Goal: Task Accomplishment & Management: Manage account settings

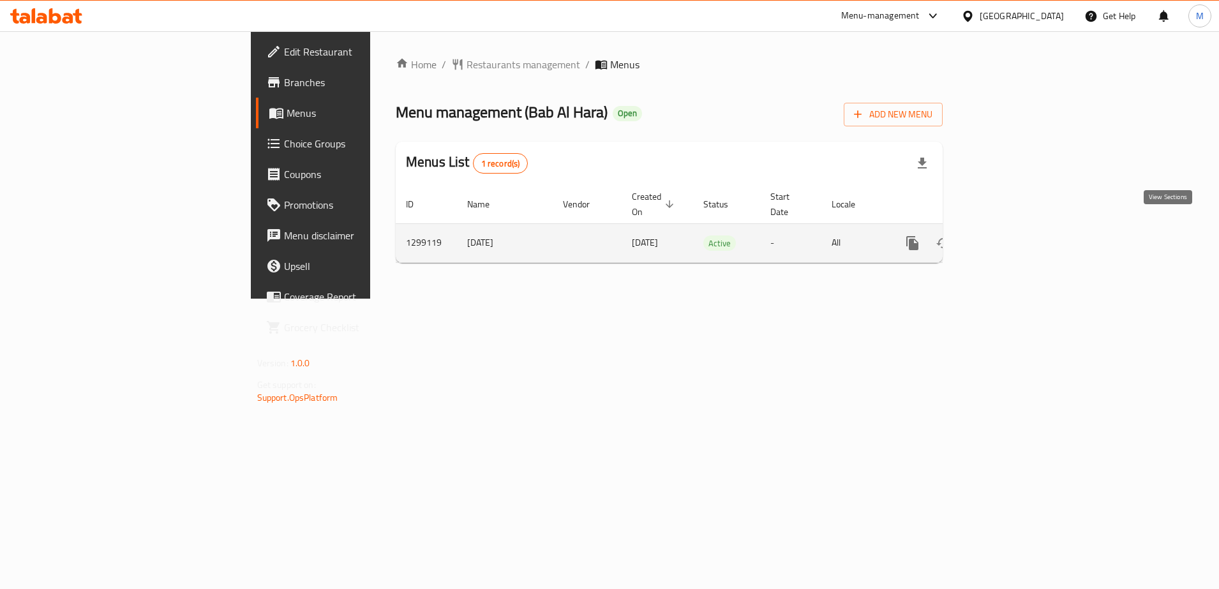
click at [1012, 236] on icon "enhanced table" at bounding box center [1004, 243] width 15 height 15
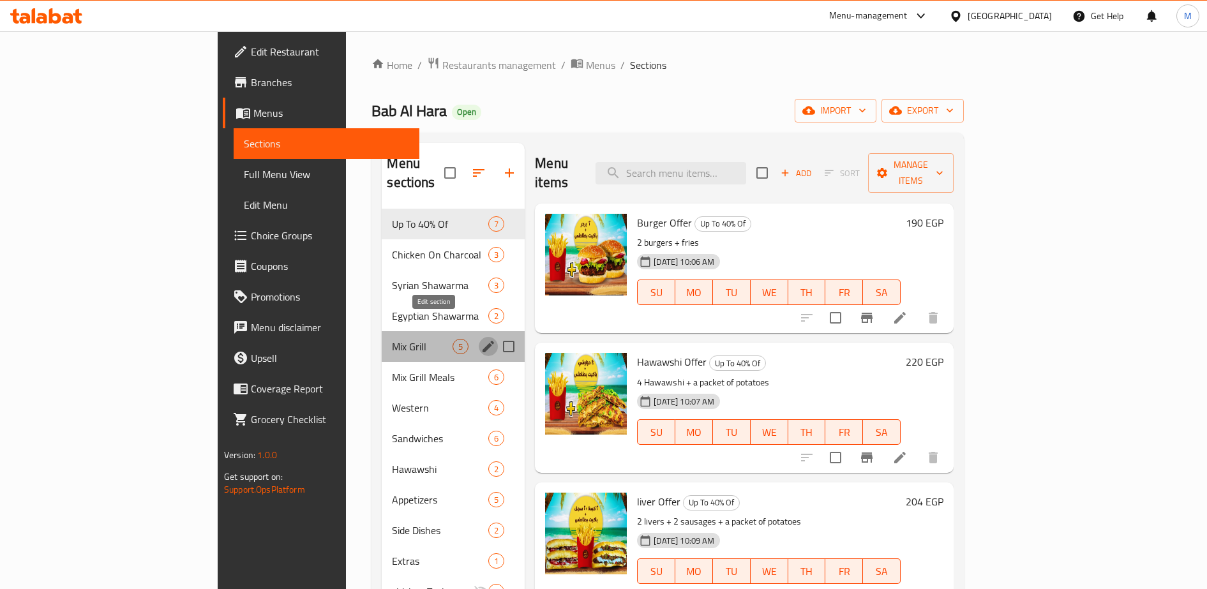
click at [482, 341] on icon "edit" at bounding box center [487, 346] width 11 height 11
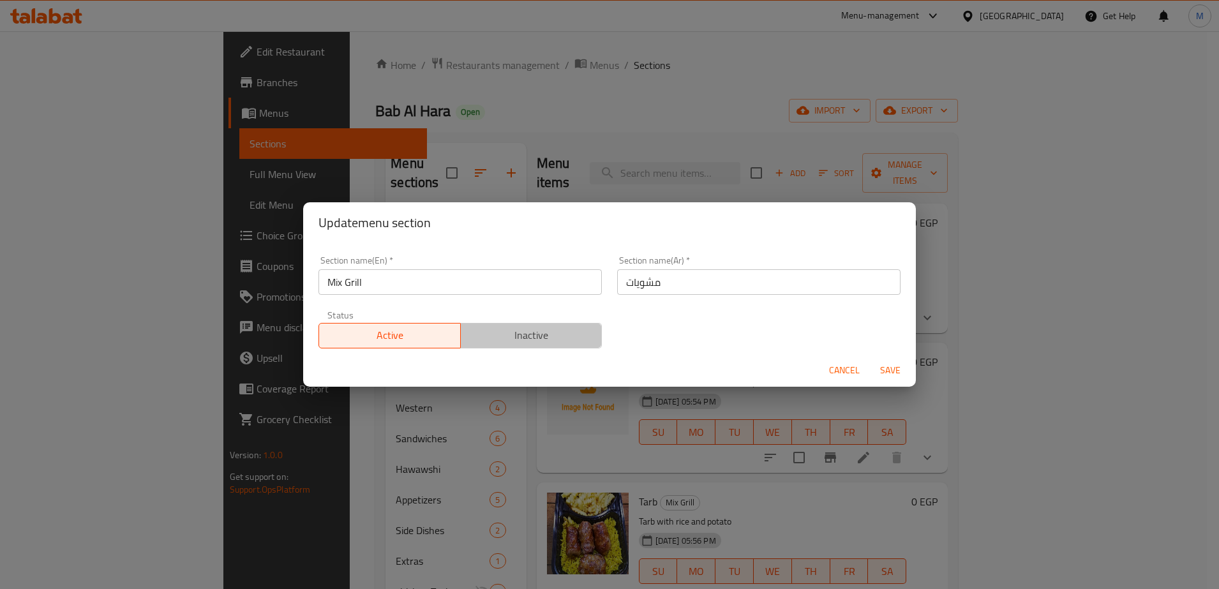
click at [550, 339] on span "Inactive" at bounding box center [531, 335] width 131 height 19
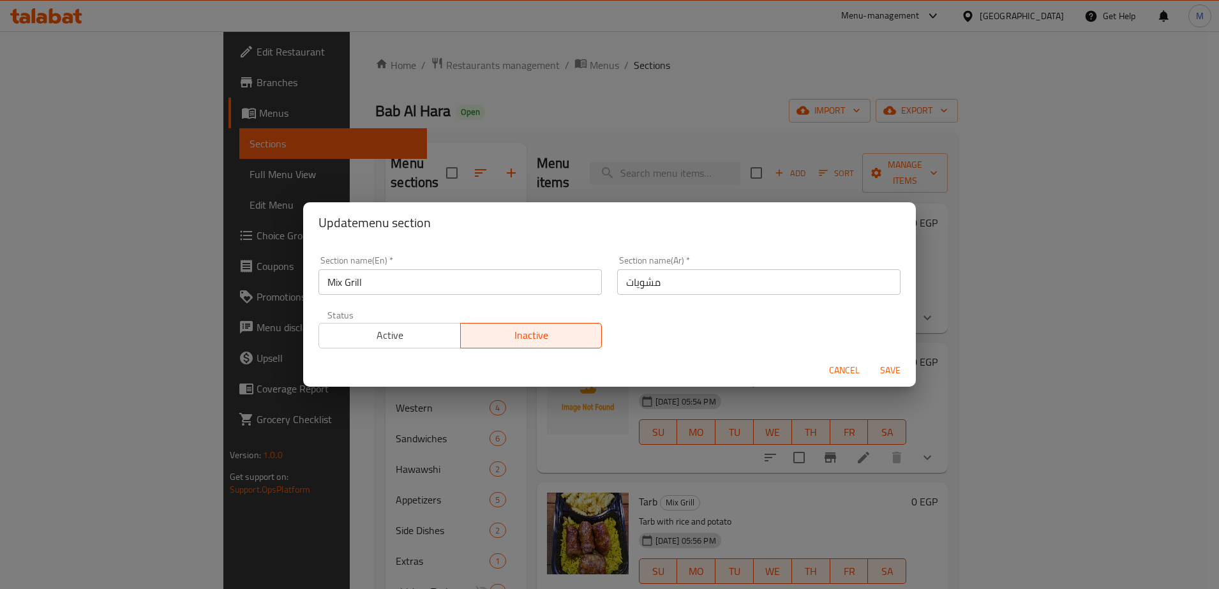
click at [889, 371] on span "Save" at bounding box center [890, 371] width 31 height 16
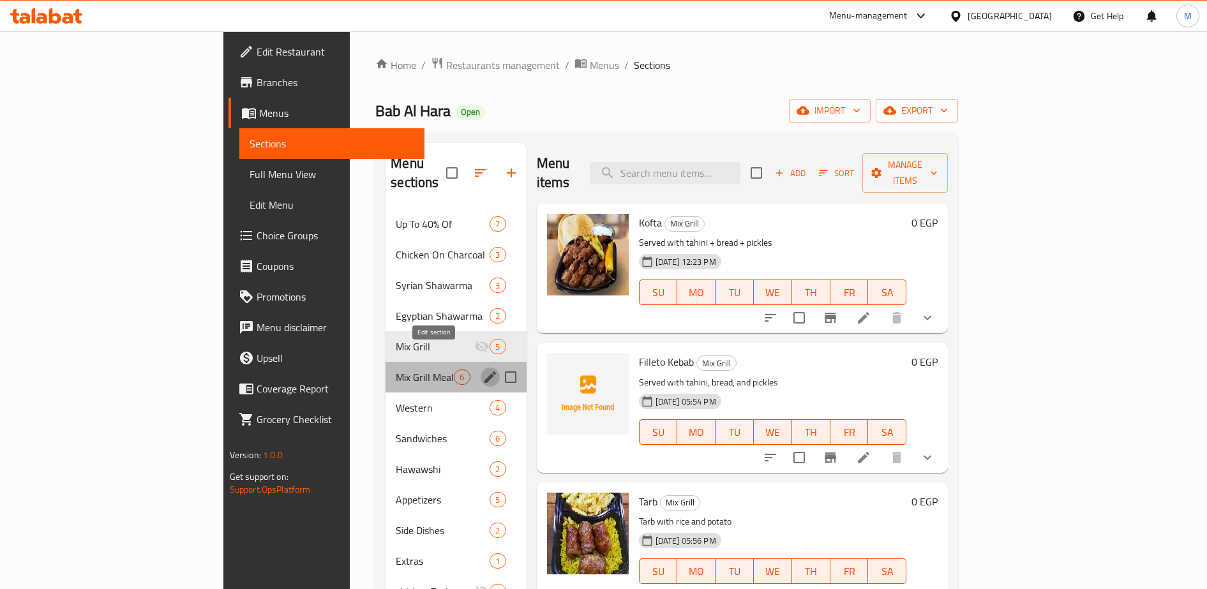
click at [484, 371] on icon "edit" at bounding box center [489, 376] width 11 height 11
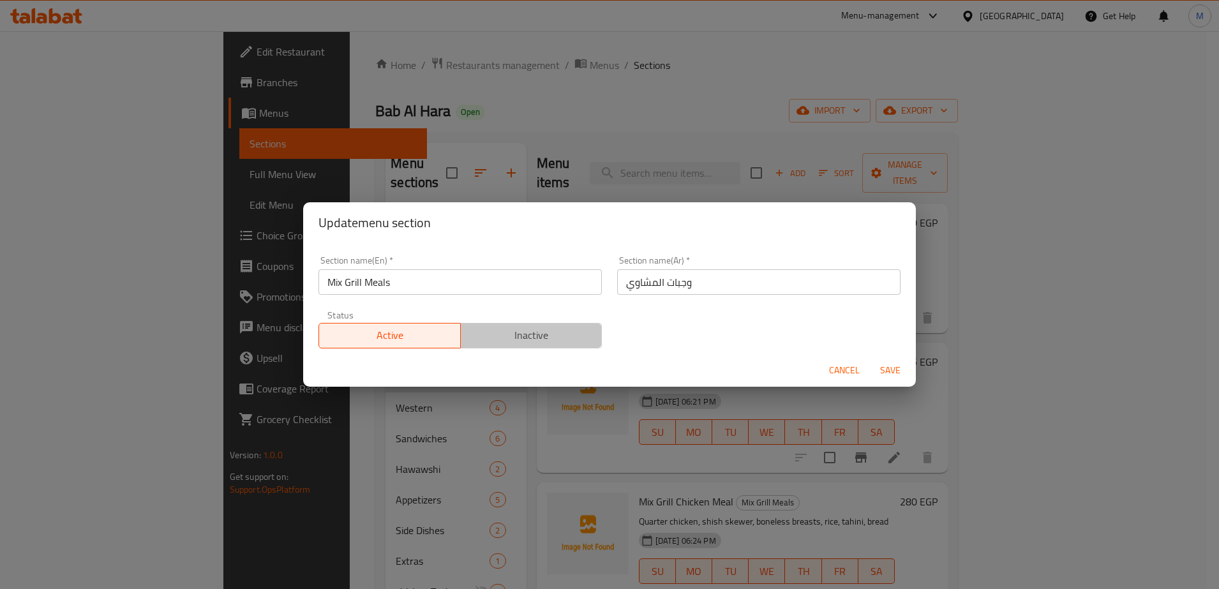
click at [530, 331] on span "Inactive" at bounding box center [531, 335] width 131 height 19
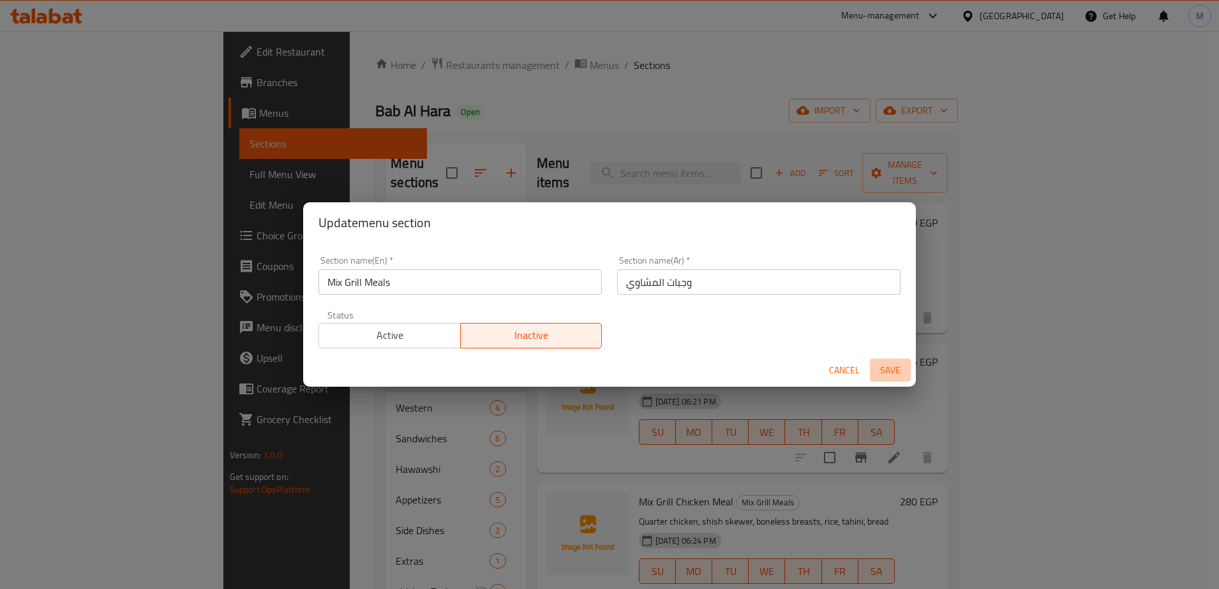
click at [889, 368] on span "Save" at bounding box center [890, 371] width 31 height 16
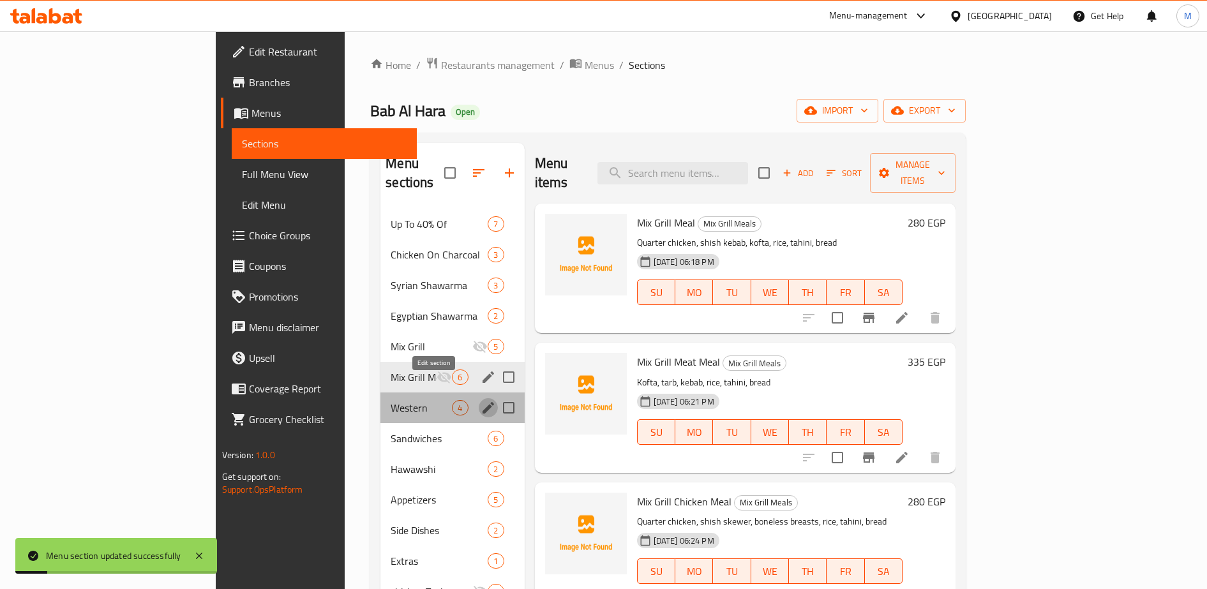
click at [482, 402] on icon "edit" at bounding box center [487, 407] width 11 height 11
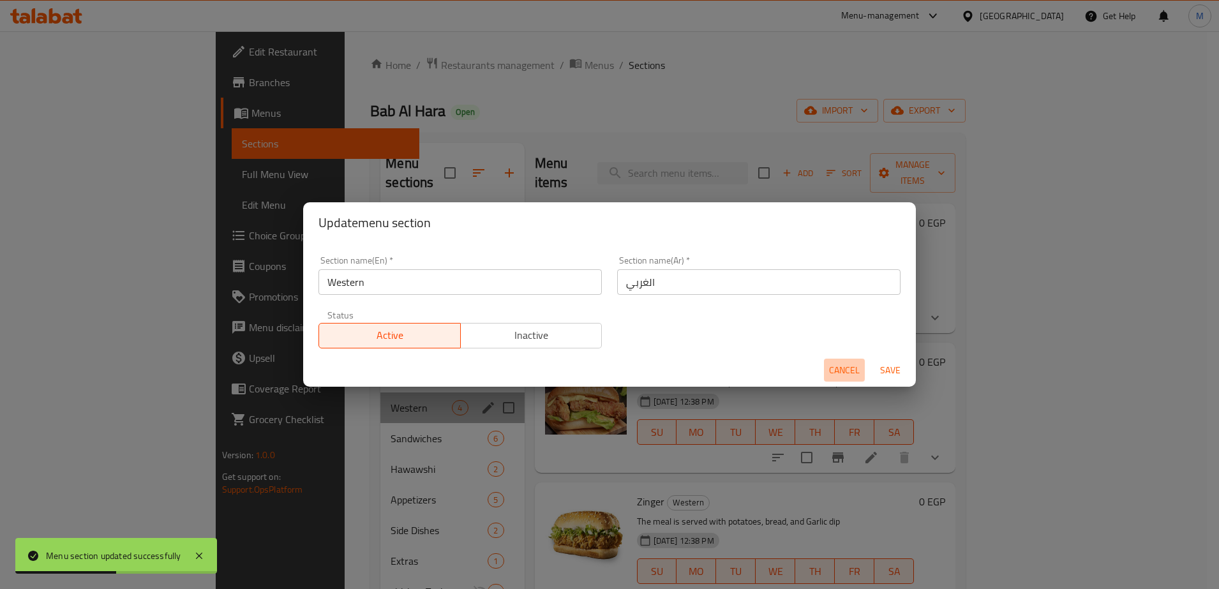
click at [844, 368] on span "Cancel" at bounding box center [844, 371] width 31 height 16
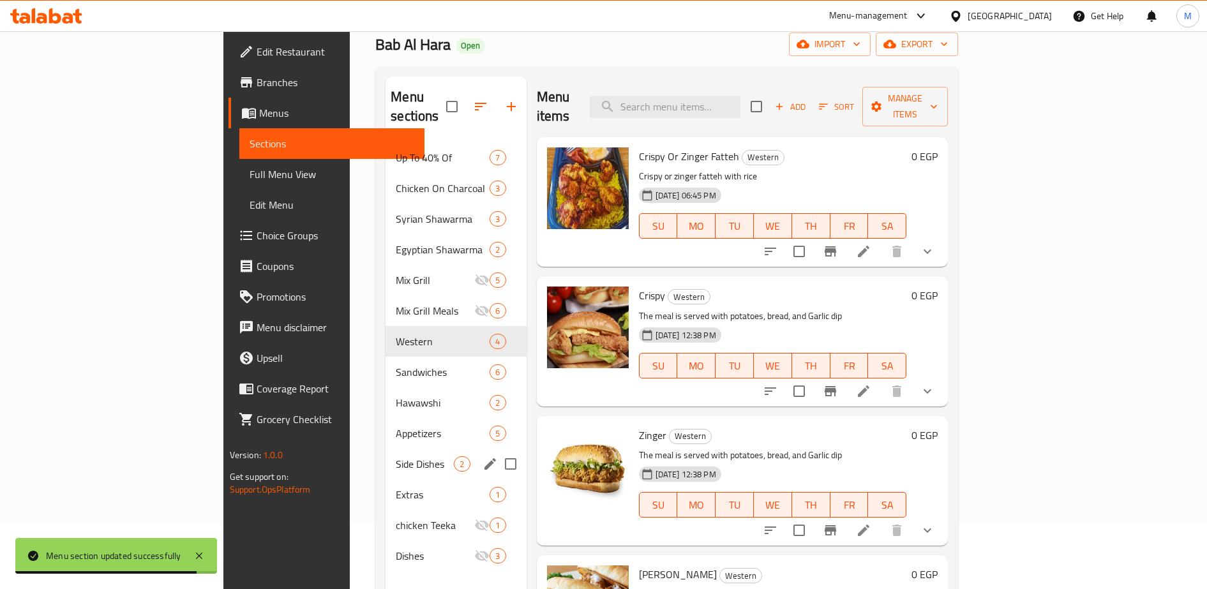
scroll to position [69, 0]
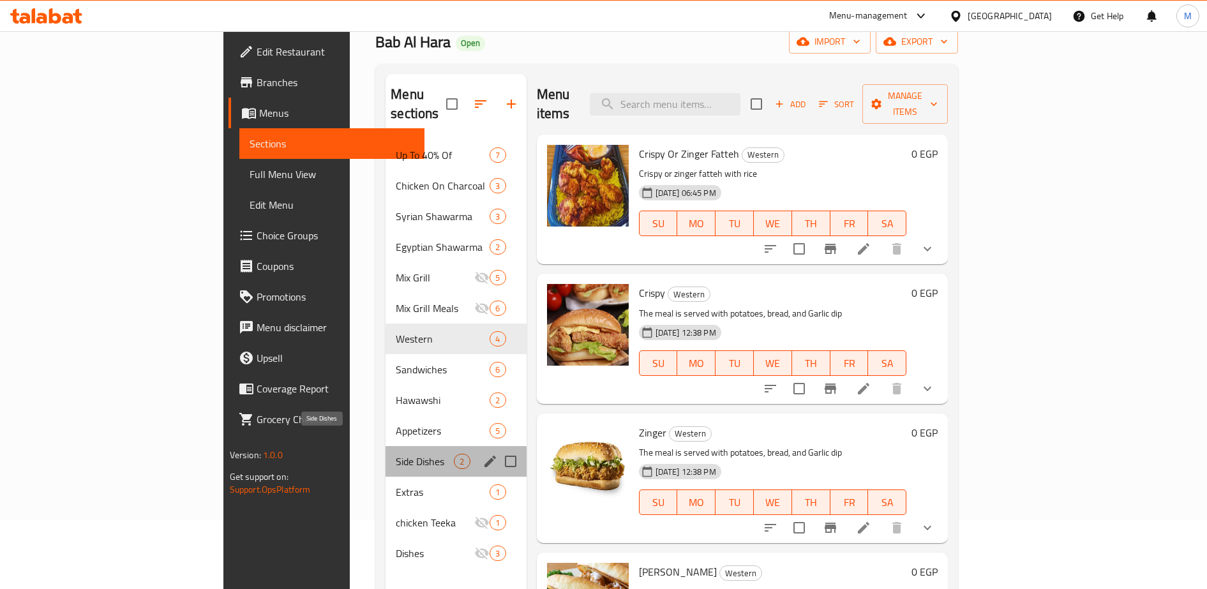
click at [396, 454] on span "Side Dishes" at bounding box center [425, 461] width 58 height 15
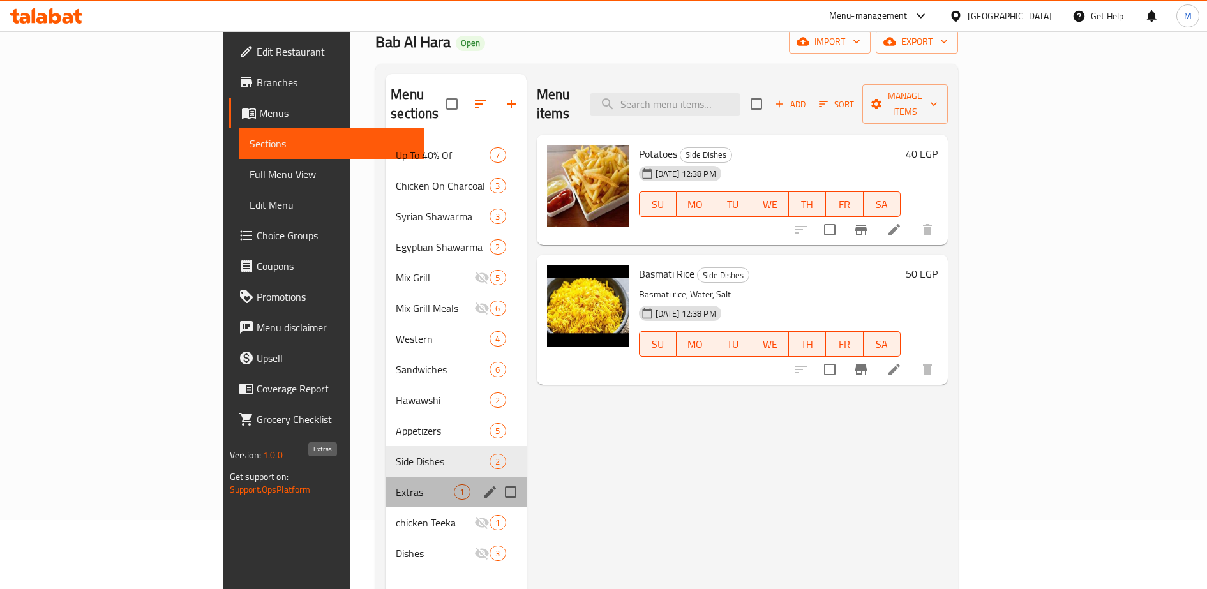
click at [396, 484] on span "Extras" at bounding box center [425, 491] width 58 height 15
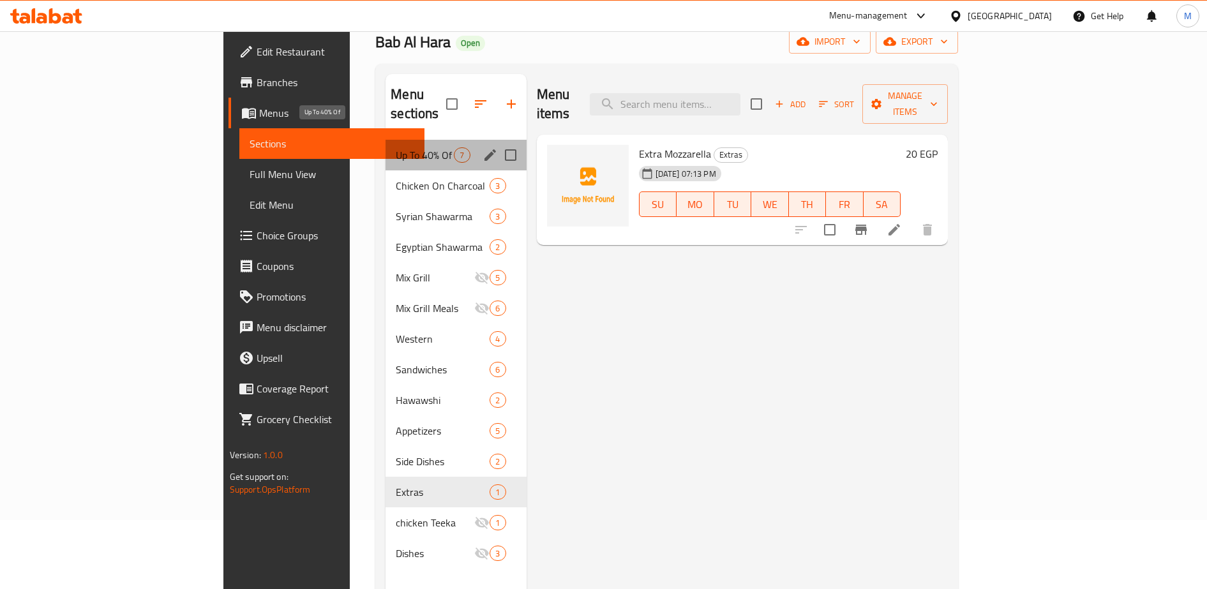
click at [396, 147] on span "Up To 40% Of" at bounding box center [425, 154] width 58 height 15
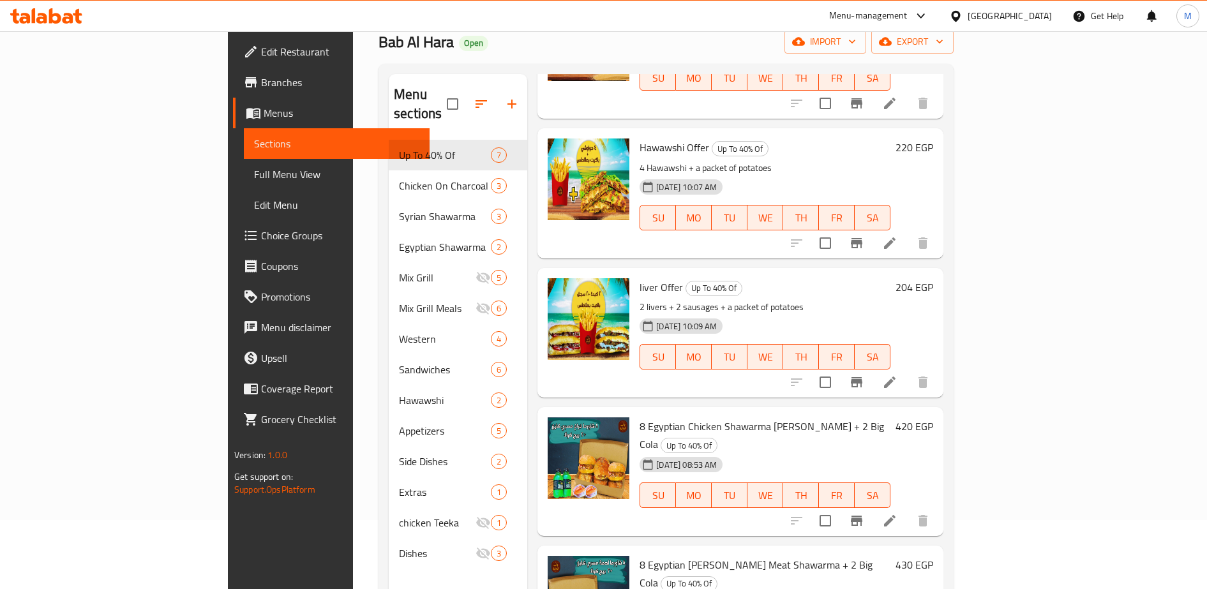
scroll to position [147, 0]
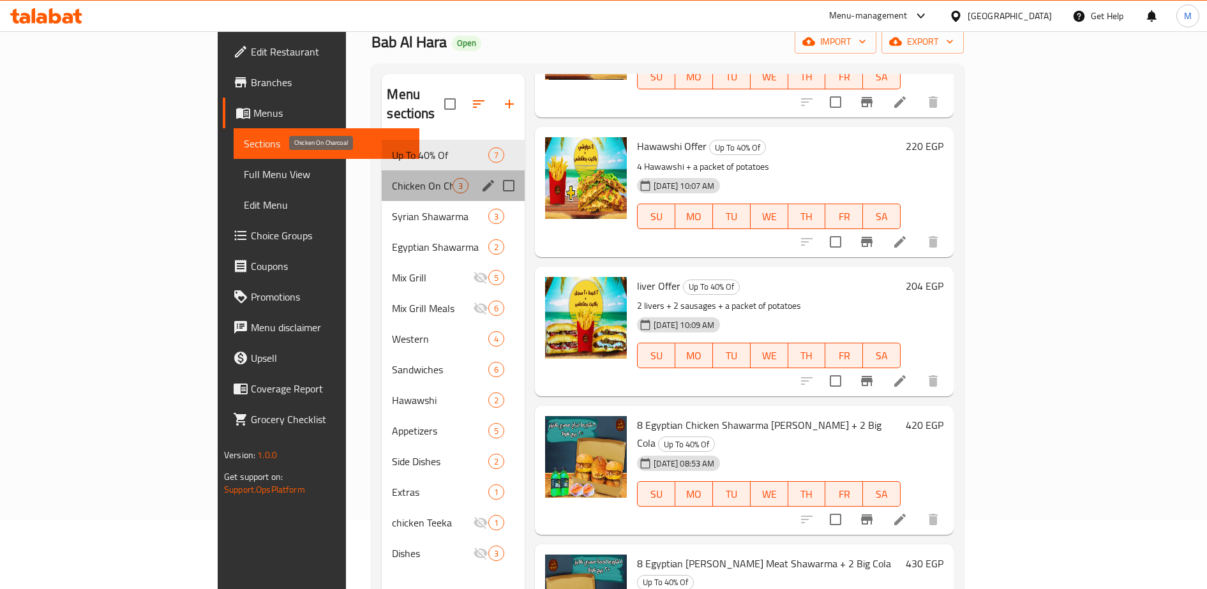
click at [392, 178] on span "Chicken On Charcoal" at bounding box center [422, 185] width 61 height 15
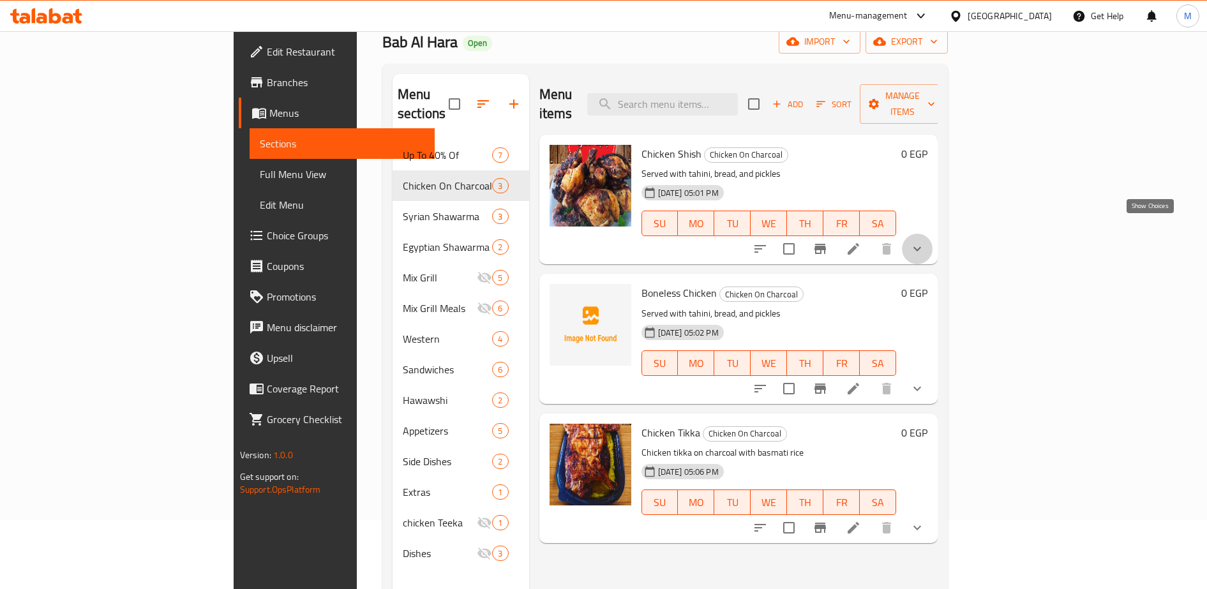
click at [925, 241] on icon "show more" at bounding box center [916, 248] width 15 height 15
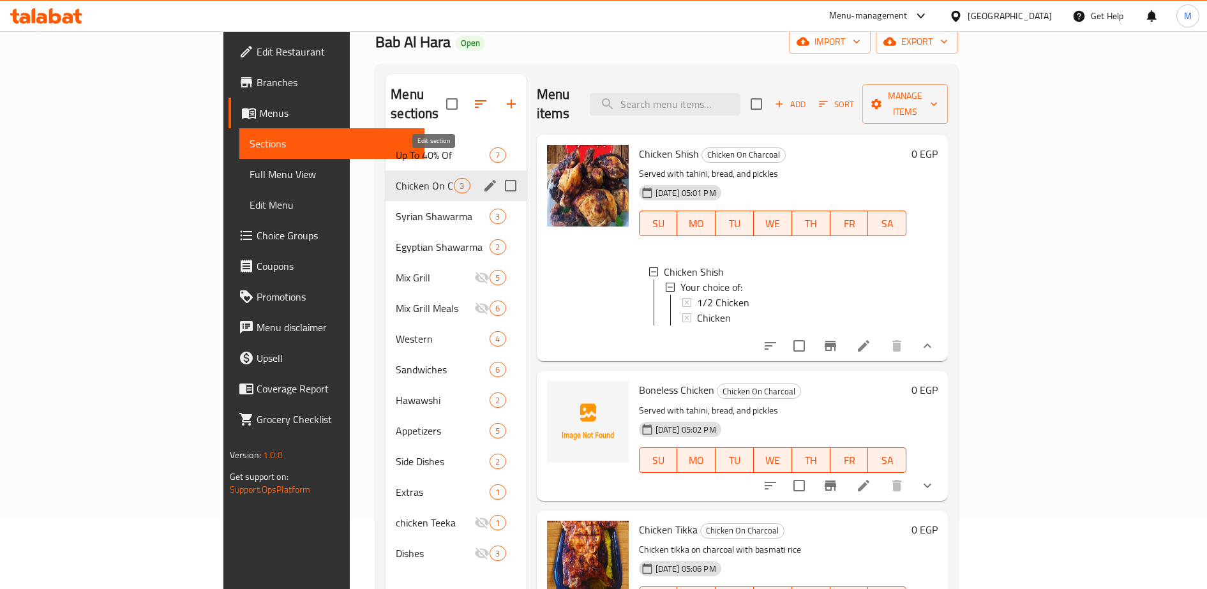
click at [482, 178] on icon "edit" at bounding box center [489, 185] width 15 height 15
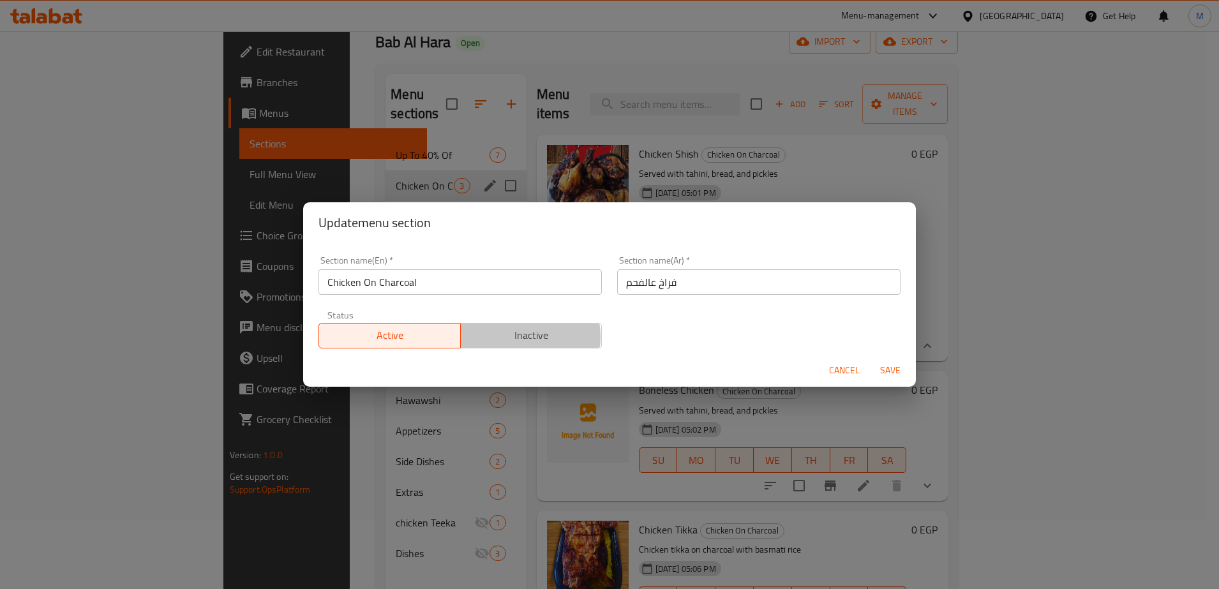
click at [520, 336] on span "Inactive" at bounding box center [531, 335] width 131 height 19
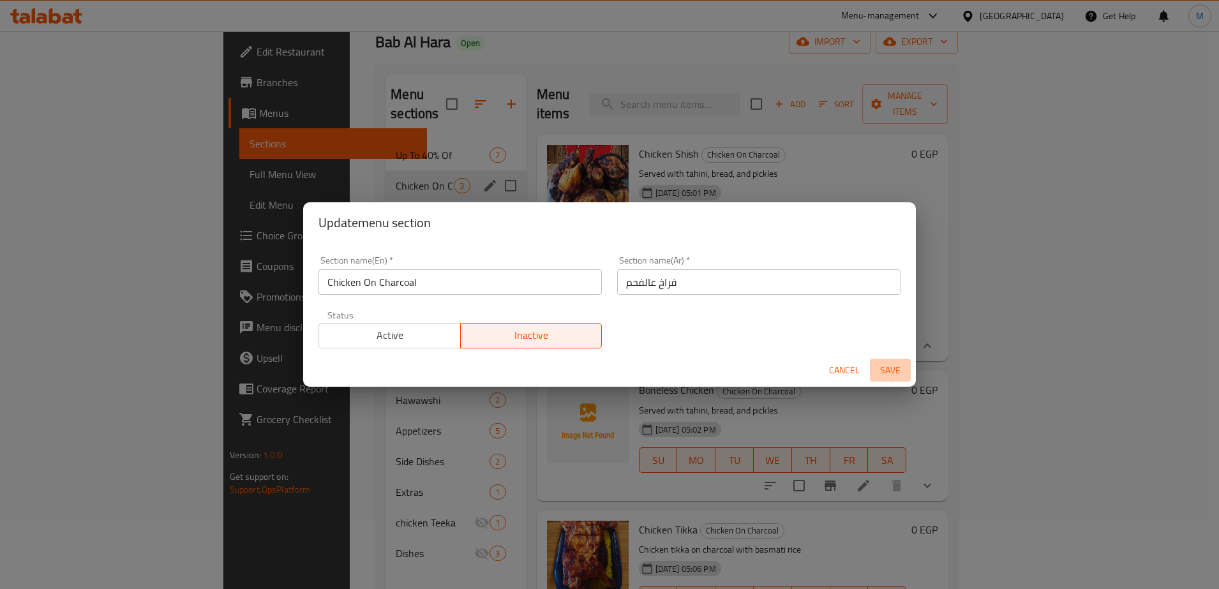
click at [883, 368] on span "Save" at bounding box center [890, 371] width 31 height 16
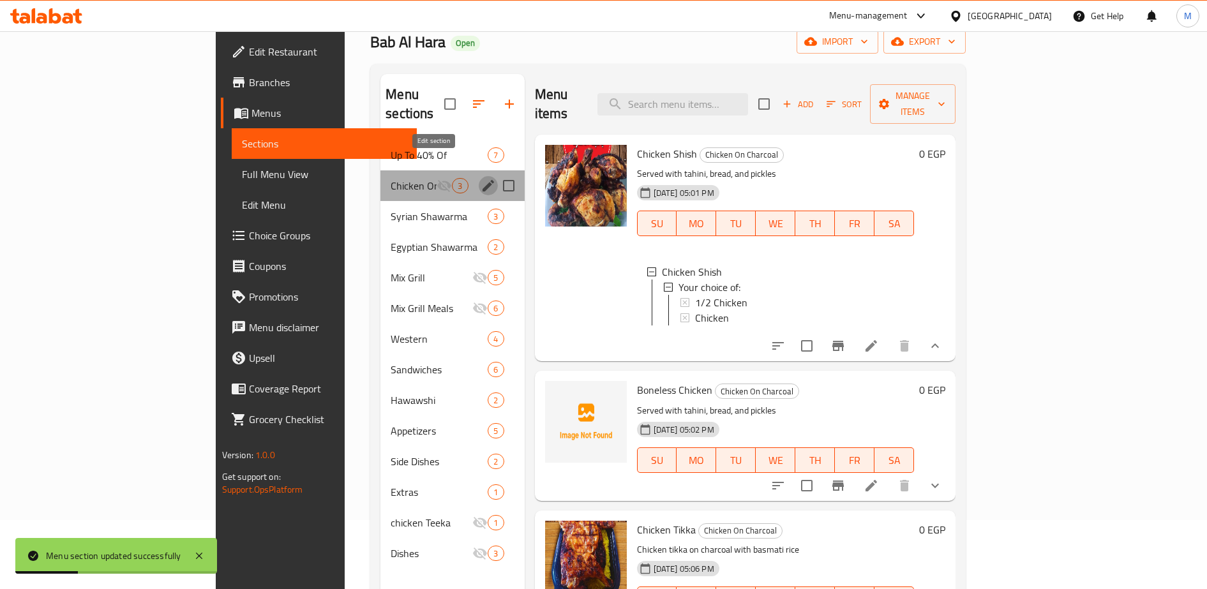
click at [482, 180] on icon "edit" at bounding box center [487, 185] width 11 height 11
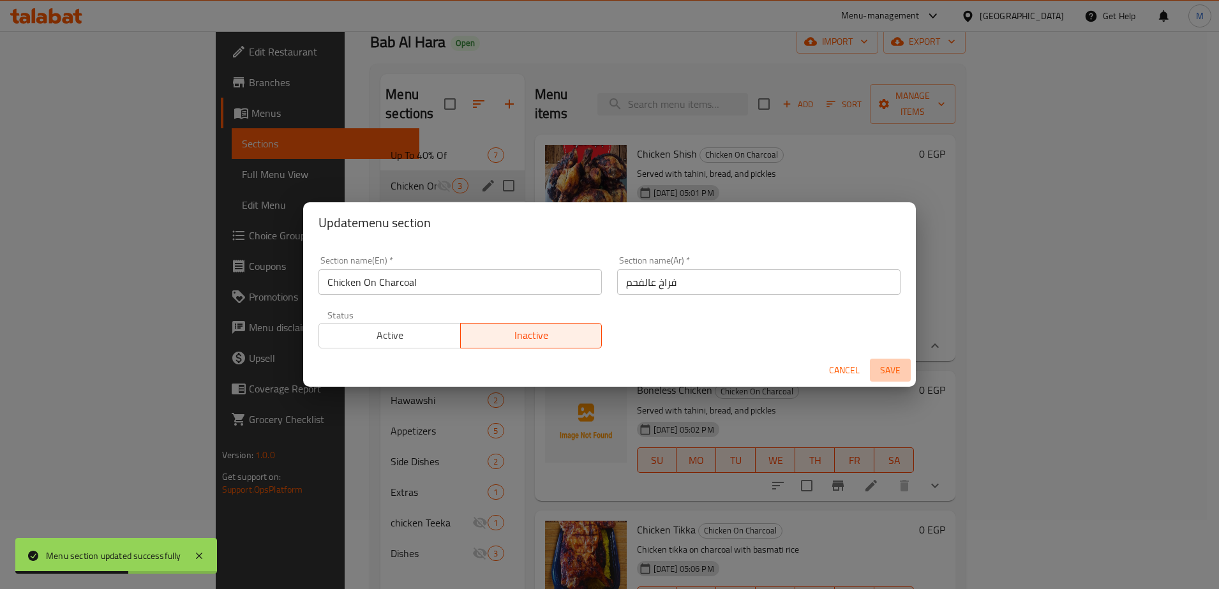
click at [886, 363] on span "Save" at bounding box center [890, 371] width 31 height 16
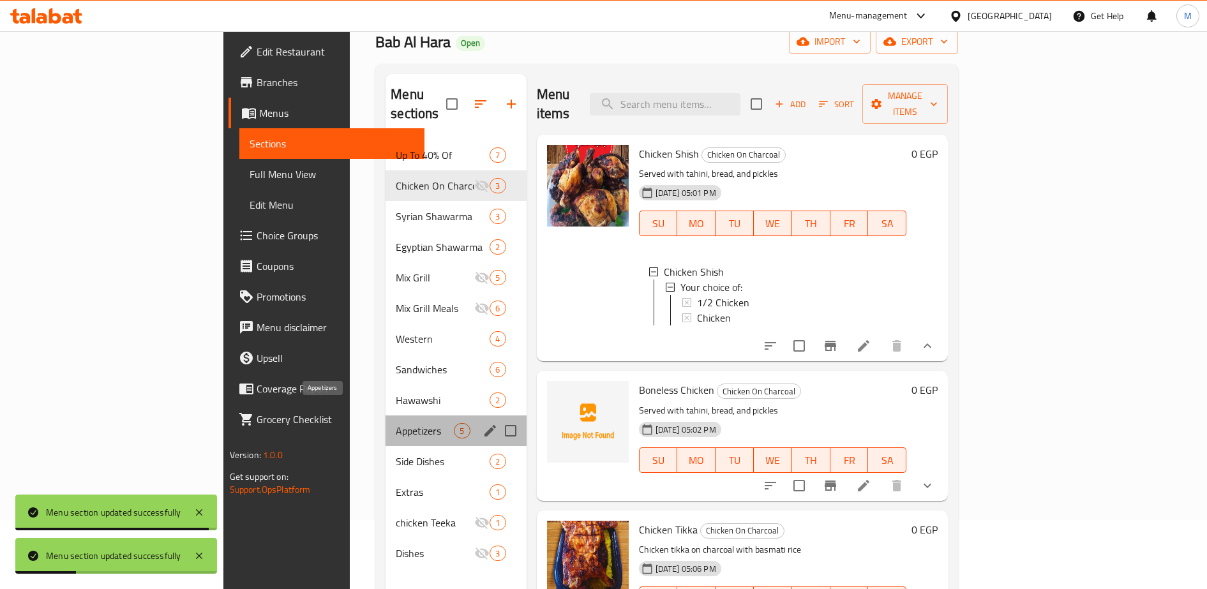
click at [396, 423] on span "Appetizers" at bounding box center [425, 430] width 58 height 15
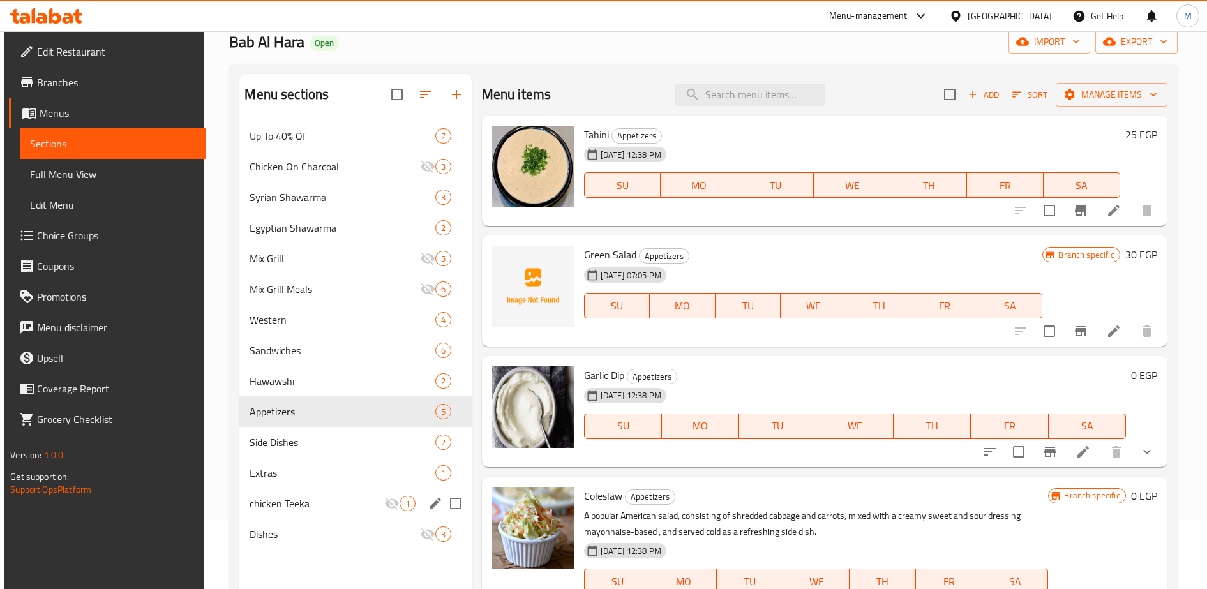
click at [326, 511] on div "chicken Teeka 1" at bounding box center [355, 503] width 232 height 31
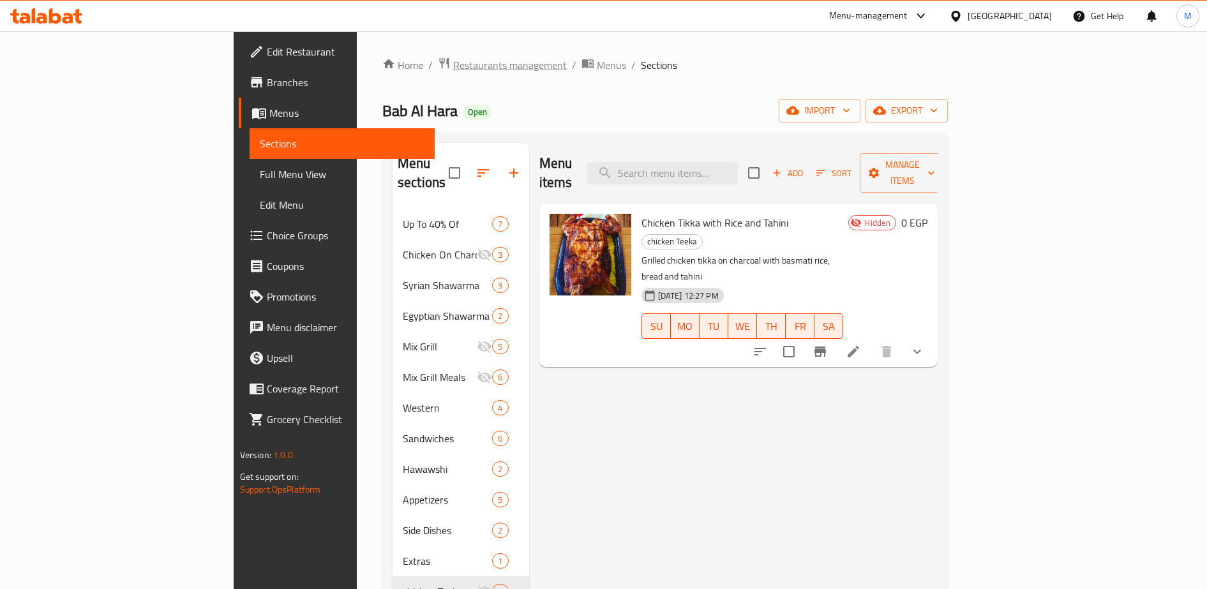
click at [453, 65] on span "Restaurants management" at bounding box center [510, 64] width 114 height 15
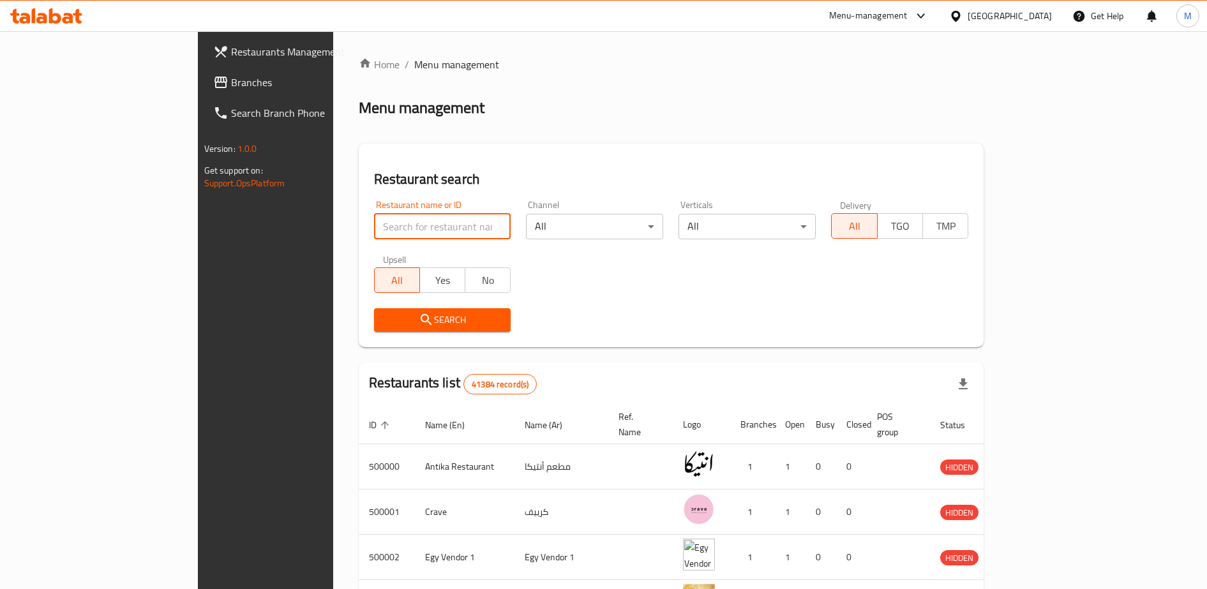
click at [374, 229] on input "search" at bounding box center [442, 227] width 137 height 26
click button "Search" at bounding box center [442, 320] width 137 height 24
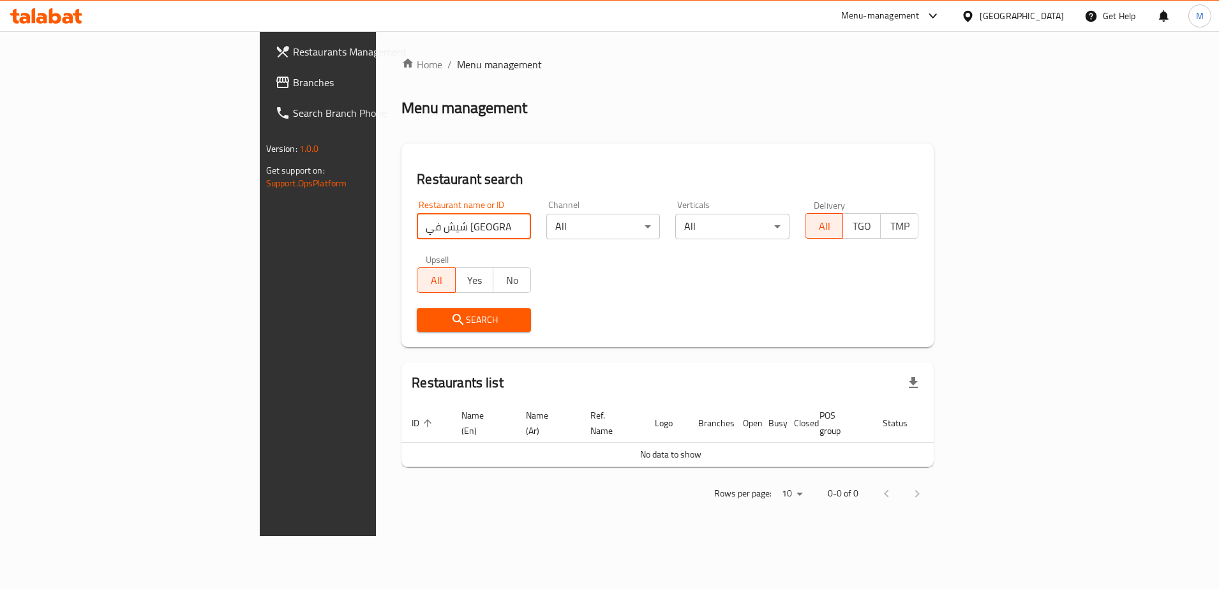
click at [417, 229] on input "شيش في [GEOGRAPHIC_DATA]" at bounding box center [474, 227] width 114 height 26
type input "شيش"
click button "Search" at bounding box center [474, 320] width 114 height 24
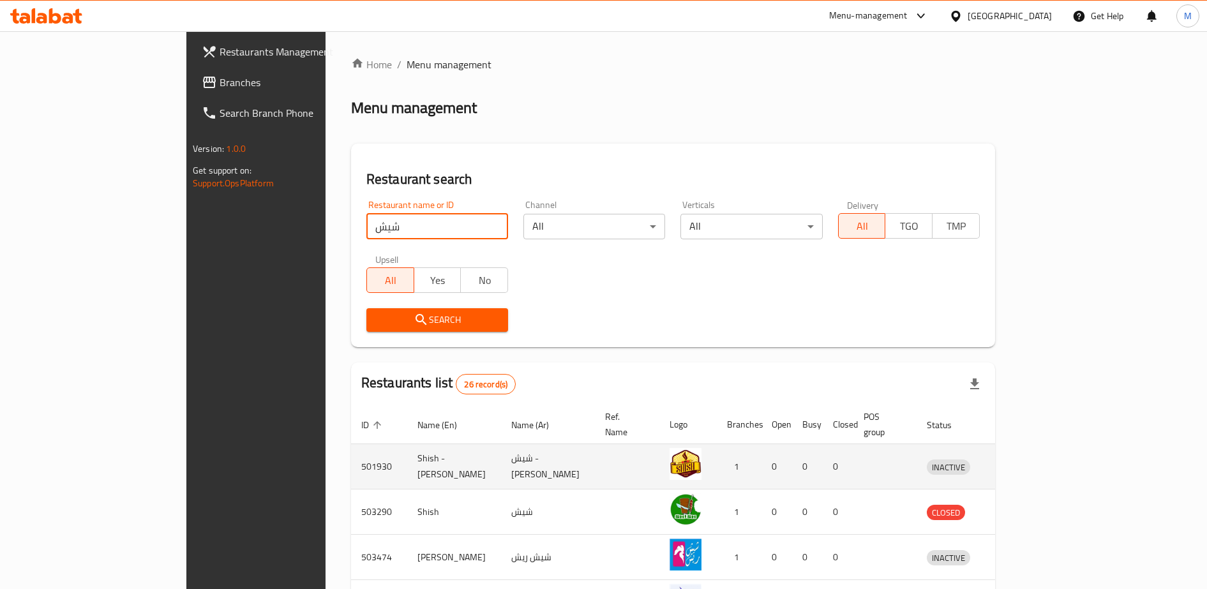
scroll to position [363, 0]
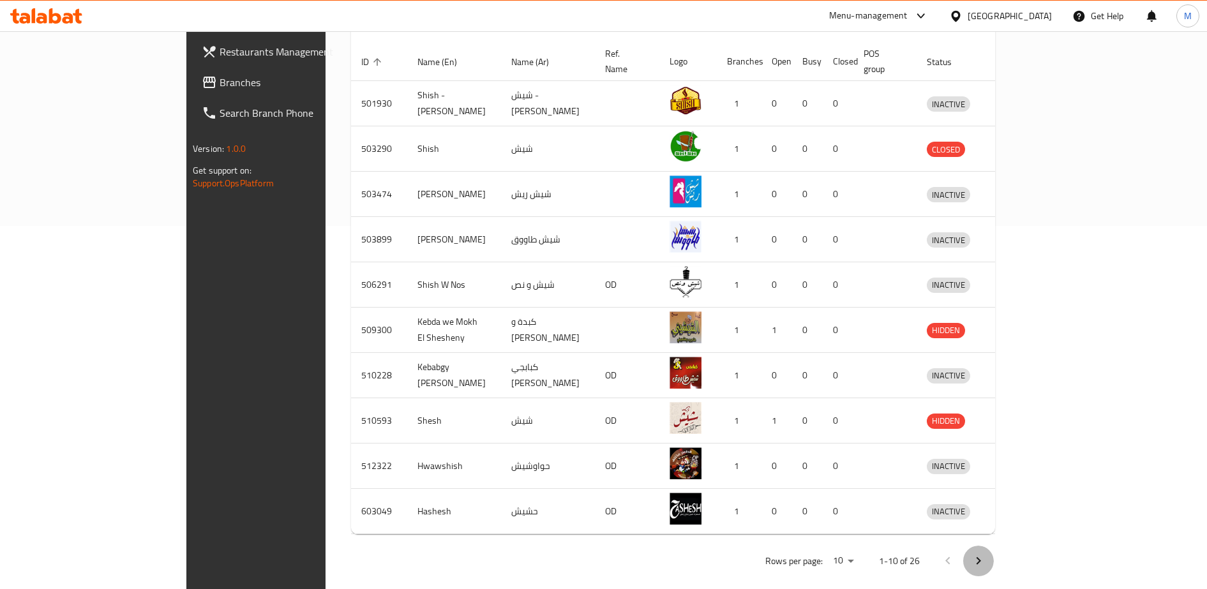
click at [986, 553] on icon "Next page" at bounding box center [978, 560] width 15 height 15
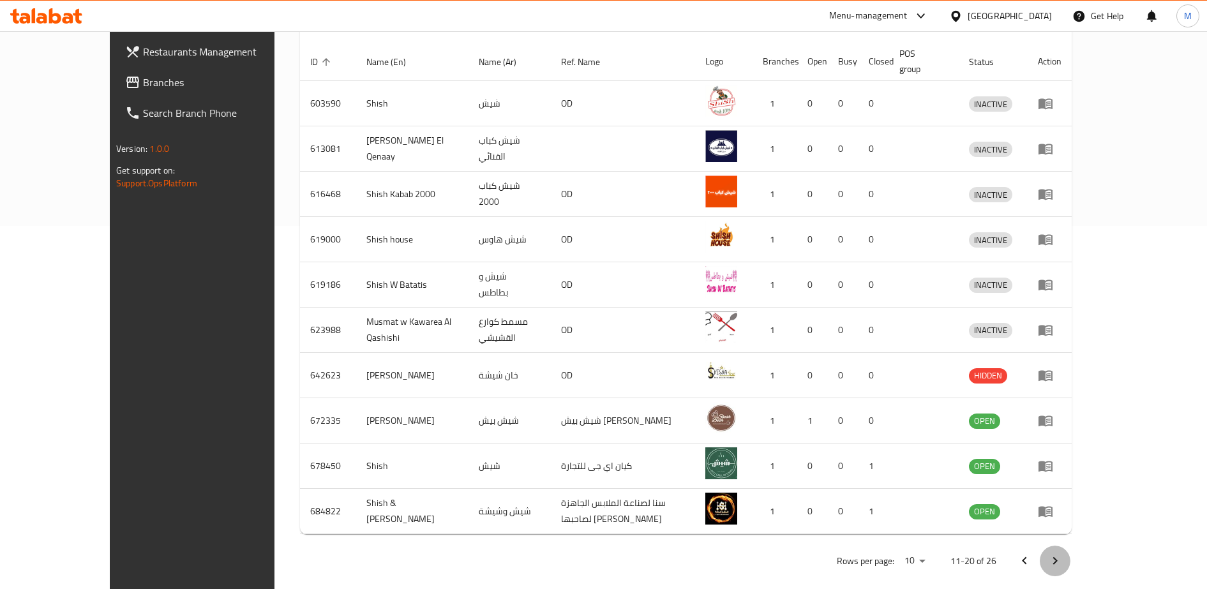
click at [1063, 553] on icon "Next page" at bounding box center [1054, 560] width 15 height 15
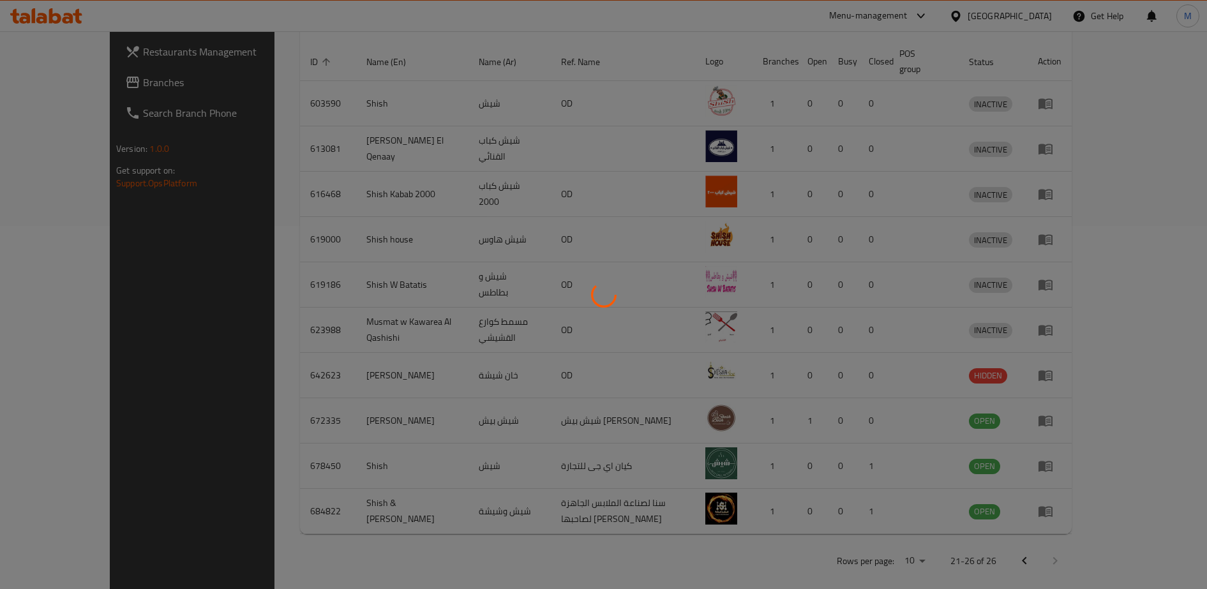
scroll to position [182, 0]
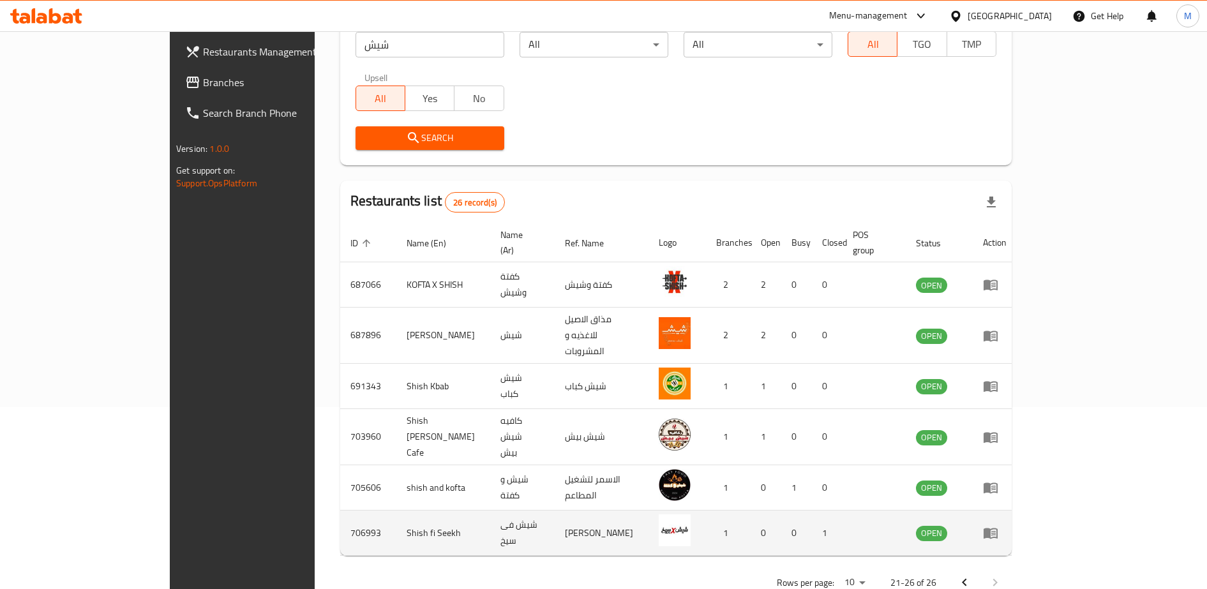
click at [490, 511] on td "شيش فى سيخ" at bounding box center [522, 533] width 64 height 45
copy td "شيش فى سيخ"
click at [998, 528] on icon "enhanced table" at bounding box center [990, 533] width 14 height 11
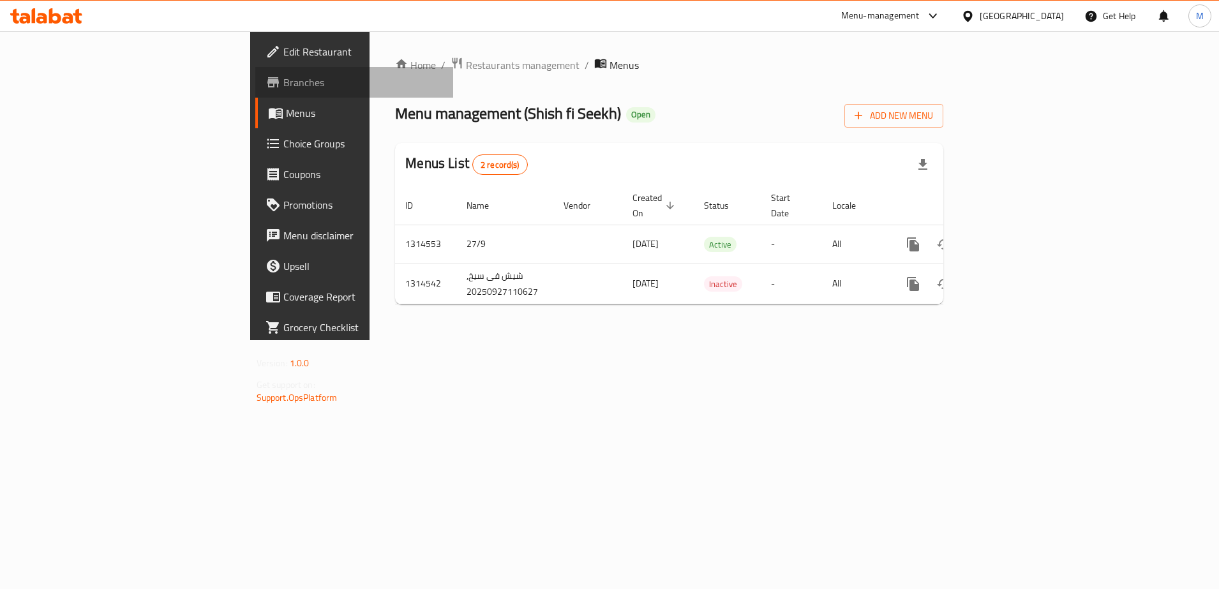
click at [283, 83] on span "Branches" at bounding box center [363, 82] width 160 height 15
